Goal: Use online tool/utility: Utilize a website feature to perform a specific function

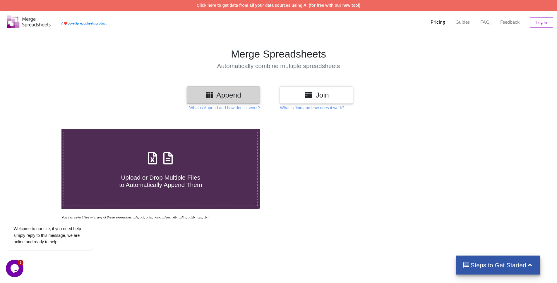
click at [318, 96] on h3 "Join" at bounding box center [316, 95] width 64 height 8
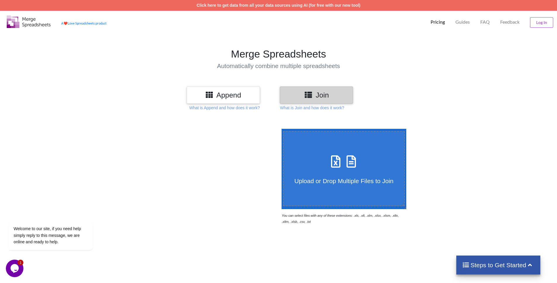
click at [348, 181] on span "Upload or Drop Multiple Files to Join" at bounding box center [343, 181] width 99 height 7
click at [280, 129] on input "Upload or Drop Multiple Files to Join" at bounding box center [280, 129] width 0 height 0
type input "C:\fakepath\Anti-Malware_Events(1).csv"
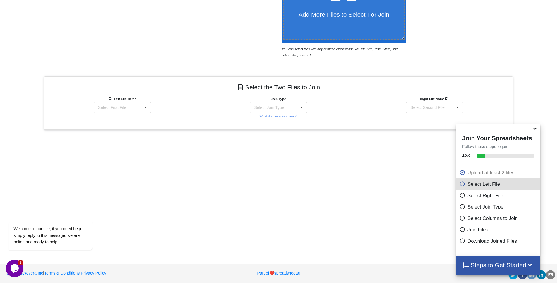
scroll to position [169, 0]
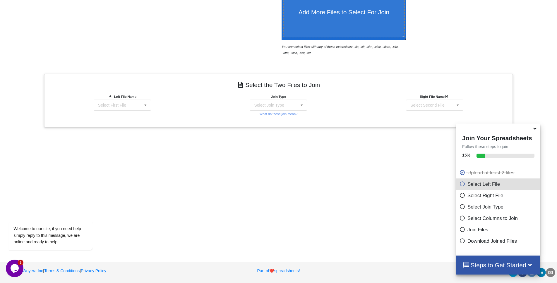
click at [459, 240] on icon at bounding box center [462, 240] width 6 height 5
click at [459, 242] on icon at bounding box center [462, 240] width 6 height 5
click at [459, 188] on p "Select Left File" at bounding box center [499, 184] width 80 height 7
click at [293, 107] on div "Select Join Type INNER JOIN LEFT JOIN RIGHT JOIN FULL JOIN" at bounding box center [277, 105] width 57 height 11
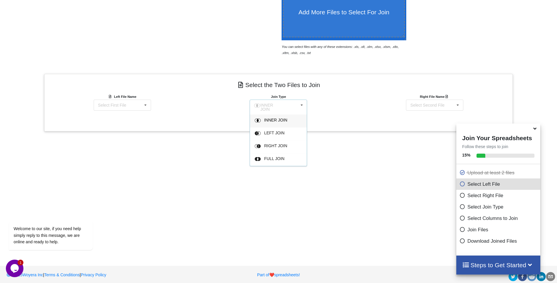
click at [293, 107] on div "INNER JOIN INNER JOIN LEFT JOIN RIGHT JOIN FULL JOIN" at bounding box center [277, 107] width 57 height 15
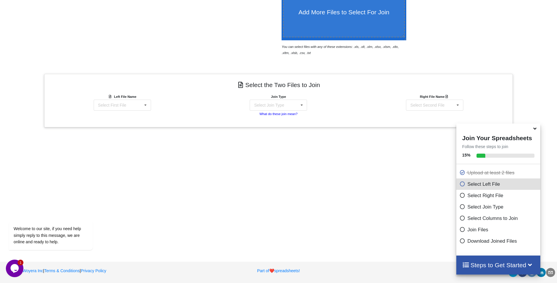
click at [283, 113] on small "What do these join mean?" at bounding box center [278, 114] width 38 height 4
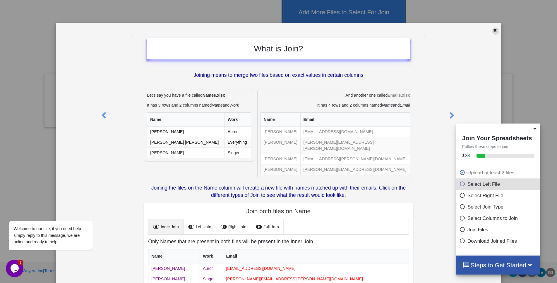
click at [492, 30] on icon at bounding box center [494, 29] width 5 height 4
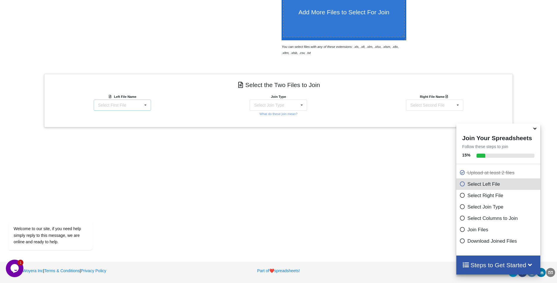
click at [120, 104] on div "Select First File" at bounding box center [112, 105] width 28 height 4
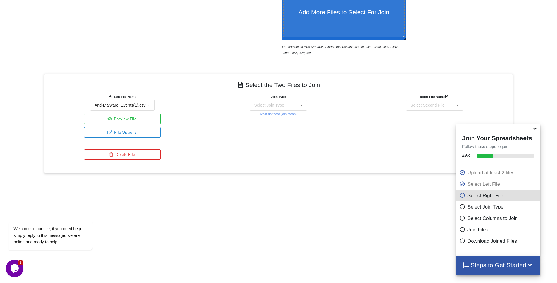
click at [202, 139] on div "Add More Files to Select For Join You can select files with any of these extens…" at bounding box center [278, 122] width 557 height 348
click at [295, 109] on div "Select Join Type INNER JOIN LEFT JOIN RIGHT JOIN FULL JOIN" at bounding box center [277, 105] width 57 height 11
click at [295, 109] on div "INNER JOIN INNER JOIN LEFT JOIN RIGHT JOIN FULL JOIN" at bounding box center [277, 107] width 57 height 15
click at [448, 101] on div "Select Second File Anti-Malware_Events(1).csv Anti-Malware_Events(3).csv Anti-M…" at bounding box center [434, 105] width 57 height 11
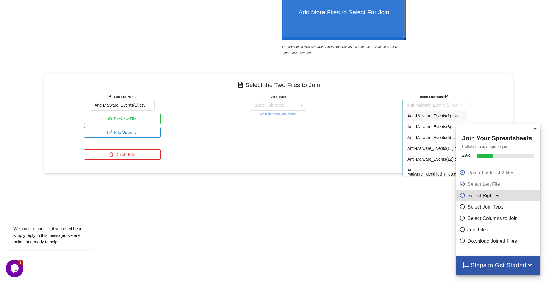
click at [268, 230] on div "Add More Files to Select For Join You can select files with any of these extens…" at bounding box center [278, 122] width 557 height 348
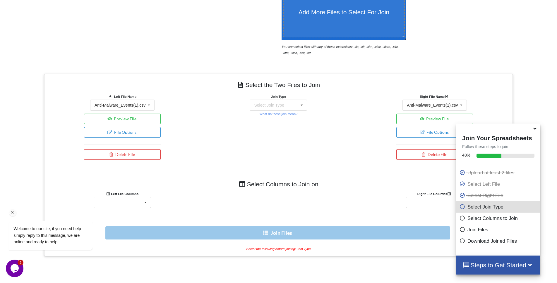
click at [12, 216] on div "Chat attention grabber" at bounding box center [12, 212] width 7 height 7
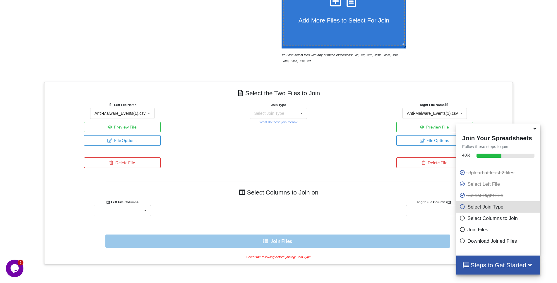
click at [534, 130] on icon at bounding box center [534, 127] width 6 height 5
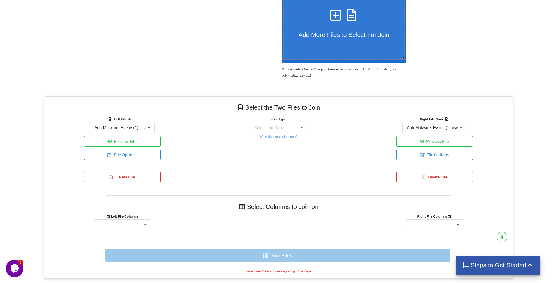
scroll to position [151, 0]
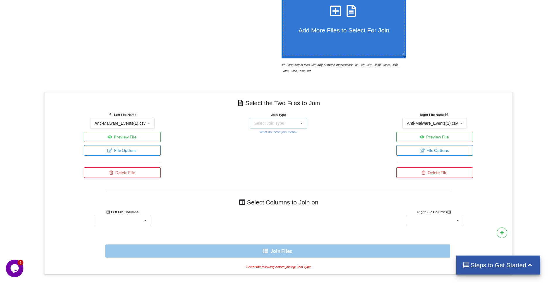
click at [290, 123] on div "Select Join Type INNER JOIN LEFT JOIN RIGHT JOIN FULL JOIN" at bounding box center [277, 123] width 57 height 11
click at [300, 123] on icon at bounding box center [301, 123] width 9 height 11
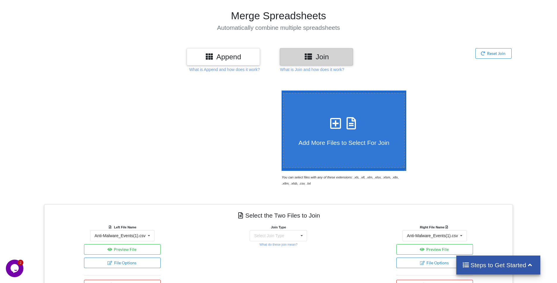
scroll to position [32, 0]
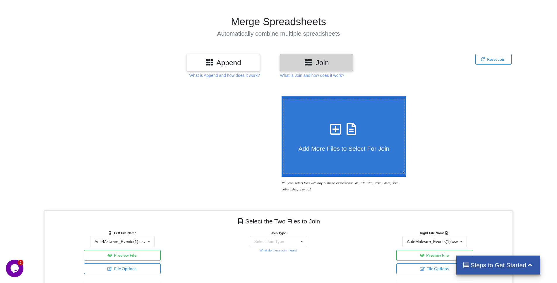
click at [240, 58] on div "Append" at bounding box center [223, 62] width 73 height 17
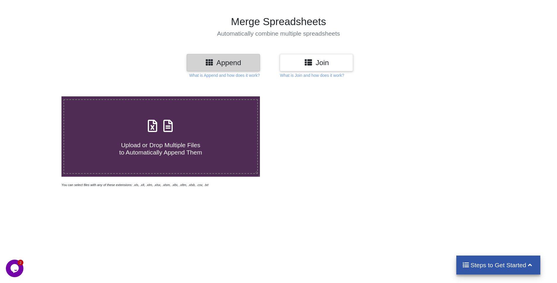
click at [202, 142] on h4 "Upload or Drop Multiple Files to Automatically Append Them" at bounding box center [160, 145] width 193 height 22
click at [40, 97] on input "Upload or Drop Multiple Files to Automatically Append Them" at bounding box center [40, 97] width 0 height 0
type input "C:\fakepath\Anti-Malware_Events(1).csv"
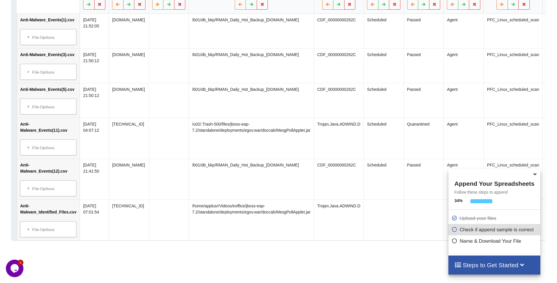
scroll to position [268, 0]
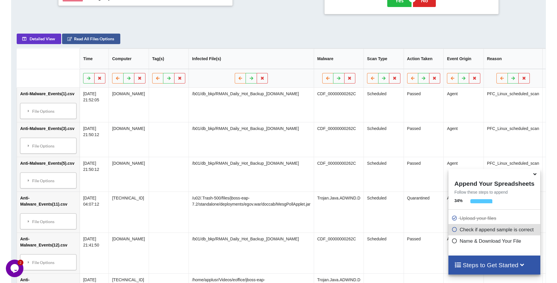
click at [535, 174] on icon at bounding box center [534, 173] width 6 height 5
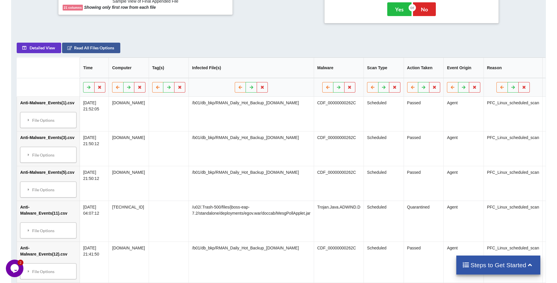
scroll to position [47, 0]
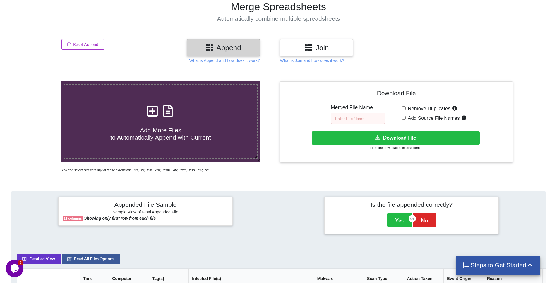
click at [362, 116] on input "text" at bounding box center [358, 118] width 54 height 11
type input "Anti Malware event"
click at [406, 138] on button "Download File" at bounding box center [395, 138] width 168 height 13
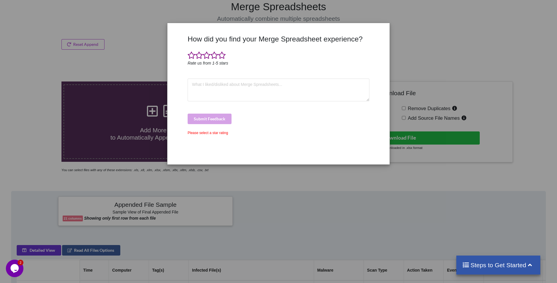
click at [421, 35] on div "How did you find your Merge Spreadsheet experience? Rate us from 1-5 stars Subm…" at bounding box center [278, 141] width 557 height 283
click at [363, 184] on div "How did you find your Merge Spreadsheet experience? Rate us from 1-5 stars Subm…" at bounding box center [278, 141] width 557 height 283
click at [210, 56] on span at bounding box center [207, 55] width 8 height 8
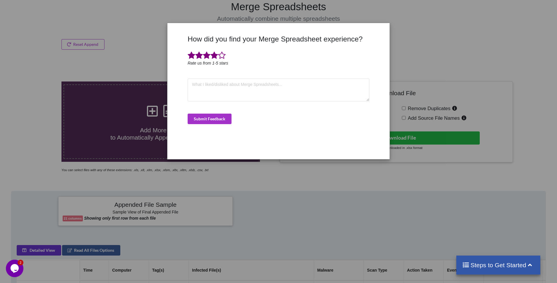
click at [214, 55] on span at bounding box center [214, 55] width 8 height 8
click at [211, 118] on button "Submit Feedback" at bounding box center [209, 119] width 44 height 11
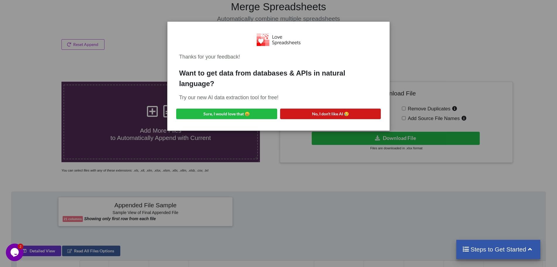
click at [326, 102] on div "Thanks for your feedback! Want to get data from databases & APIs in natural lan…" at bounding box center [278, 76] width 213 height 100
click at [297, 115] on button "No, I don't like AI 😥" at bounding box center [330, 114] width 101 height 11
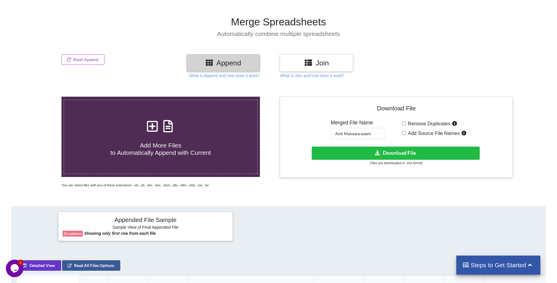
scroll to position [18, 0]
